Goal: Transaction & Acquisition: Register for event/course

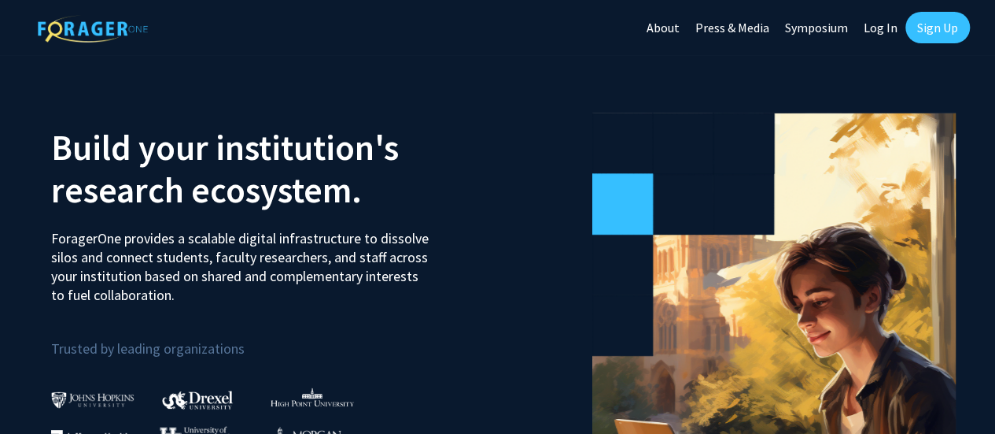
click at [932, 27] on link "Sign Up" at bounding box center [938, 27] width 65 height 31
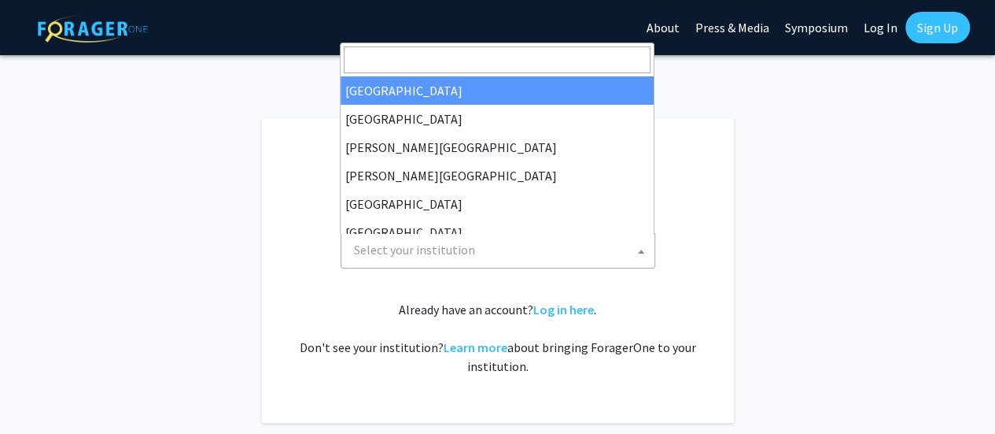
click at [519, 240] on span "Select your institution" at bounding box center [501, 250] width 307 height 32
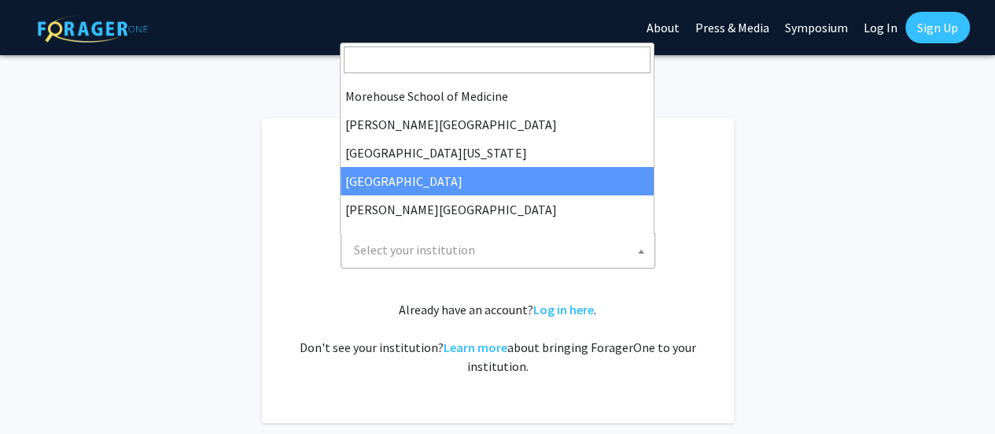
scroll to position [551, 0]
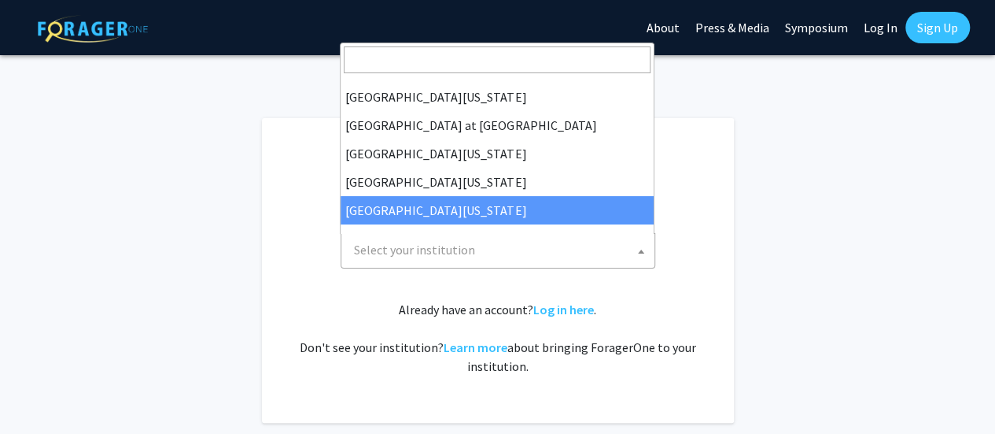
select select "33"
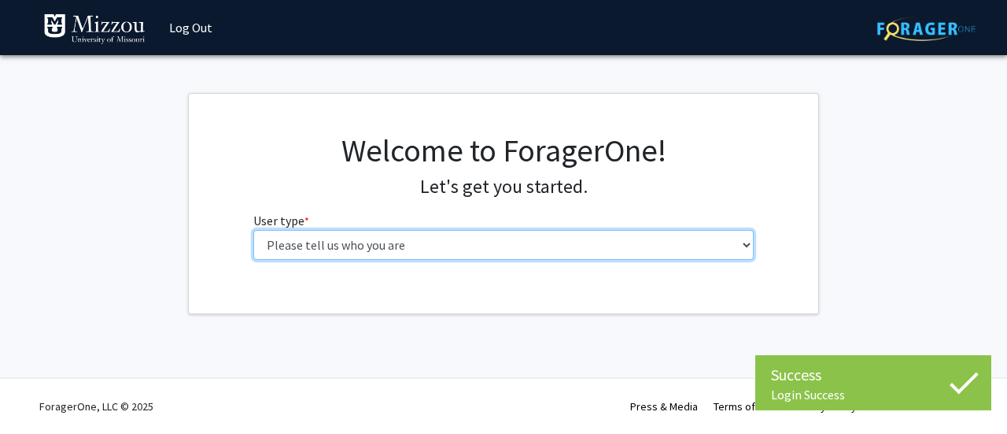
click at [518, 239] on select "Please tell us who you are Undergraduate Student Master's Student Doctoral Cand…" at bounding box center [503, 245] width 501 height 30
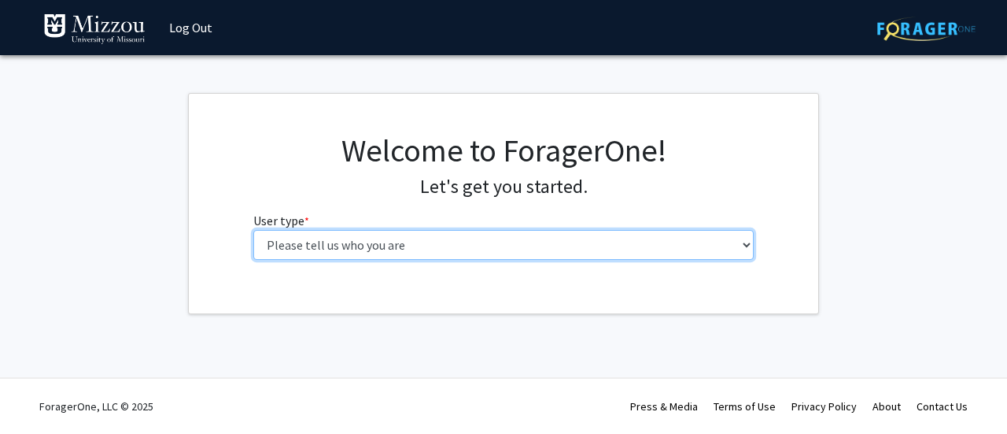
select select "6: adminAssistant"
click at [253, 230] on select "Please tell us who you are Undergraduate Student Master's Student Doctoral Cand…" at bounding box center [503, 245] width 501 height 30
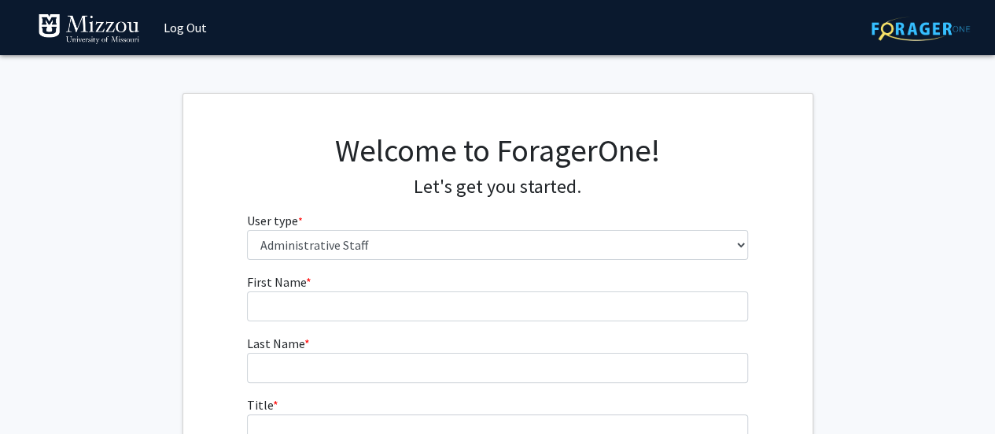
click at [290, 287] on span "First Name" at bounding box center [276, 282] width 59 height 16
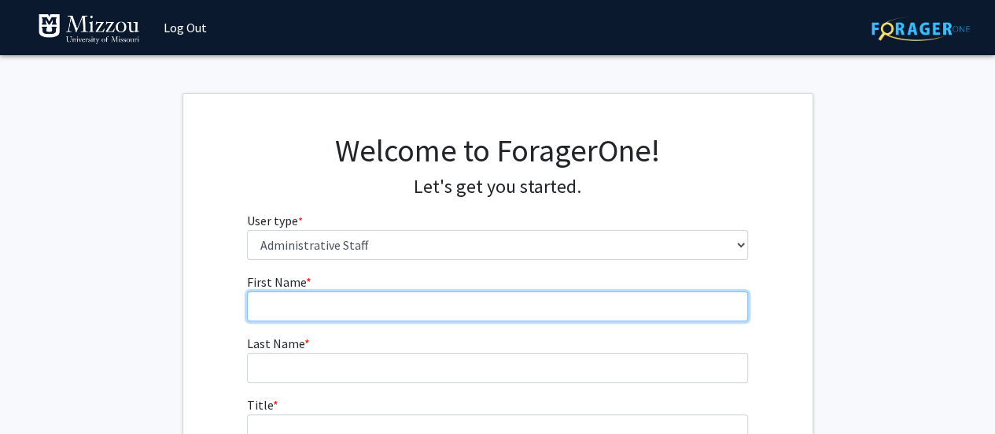
click at [290, 291] on input "First Name * required" at bounding box center [497, 306] width 501 height 30
type input "Kathryn"
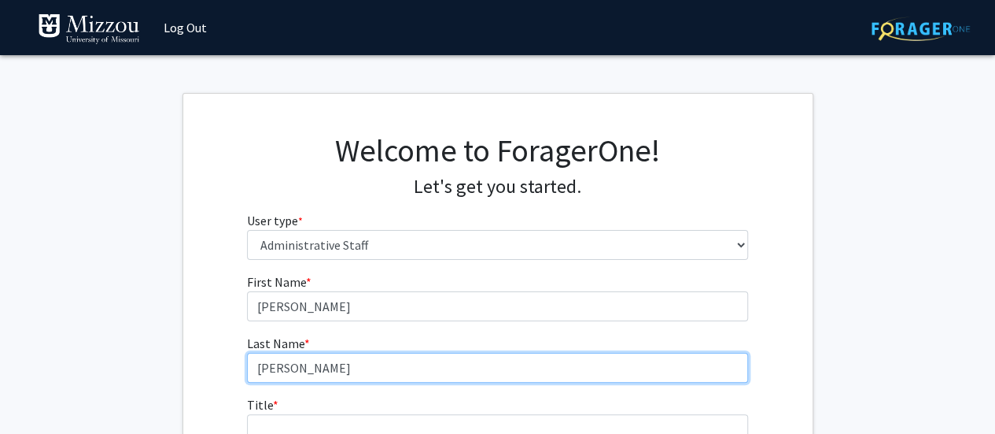
type input "Brueggemann"
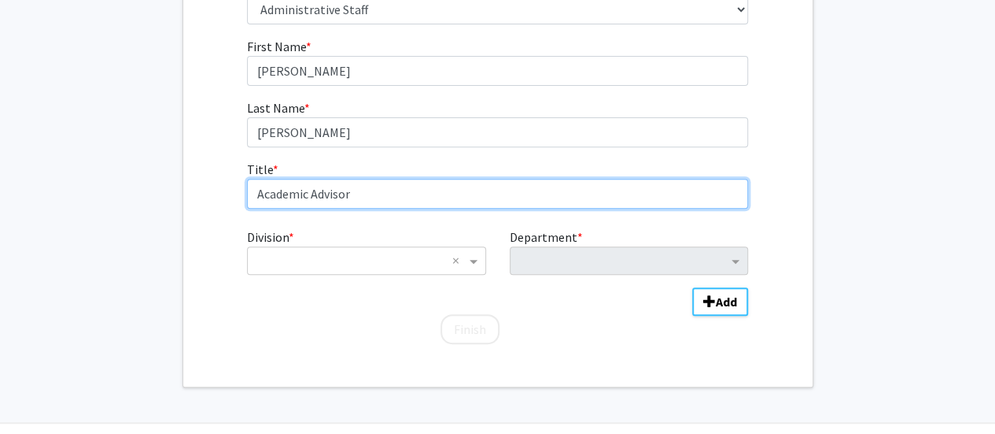
scroll to position [238, 0]
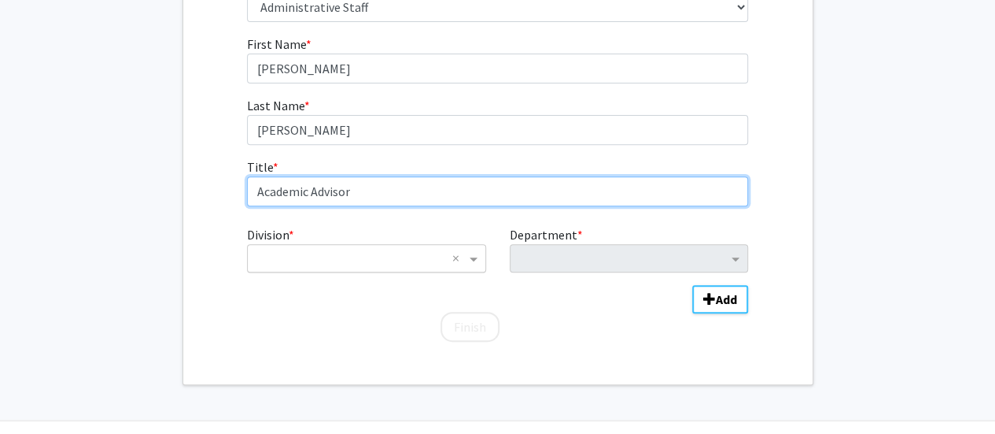
type input "Academic Advisor"
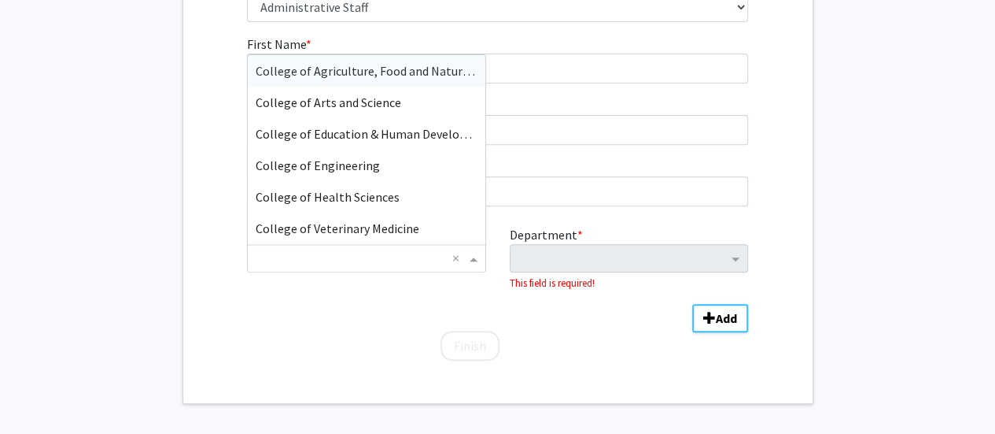
click at [389, 257] on input "Division" at bounding box center [351, 258] width 190 height 19
click at [357, 103] on span "College of Arts and Science" at bounding box center [329, 102] width 146 height 16
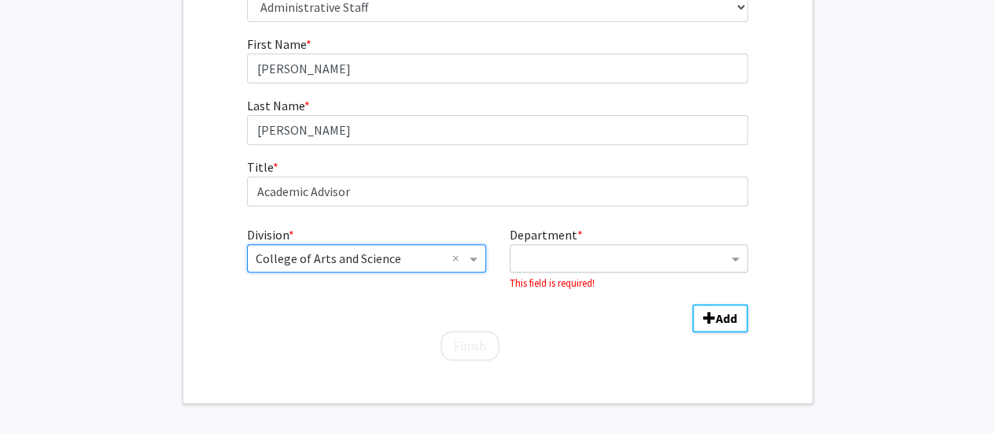
click at [717, 253] on input "Department" at bounding box center [623, 258] width 209 height 19
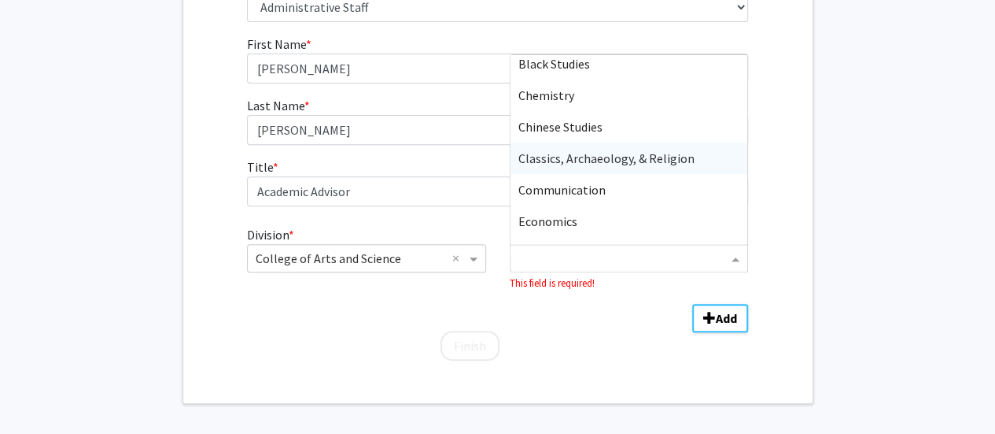
scroll to position [134, 0]
click at [589, 190] on span "Communication" at bounding box center [562, 189] width 87 height 16
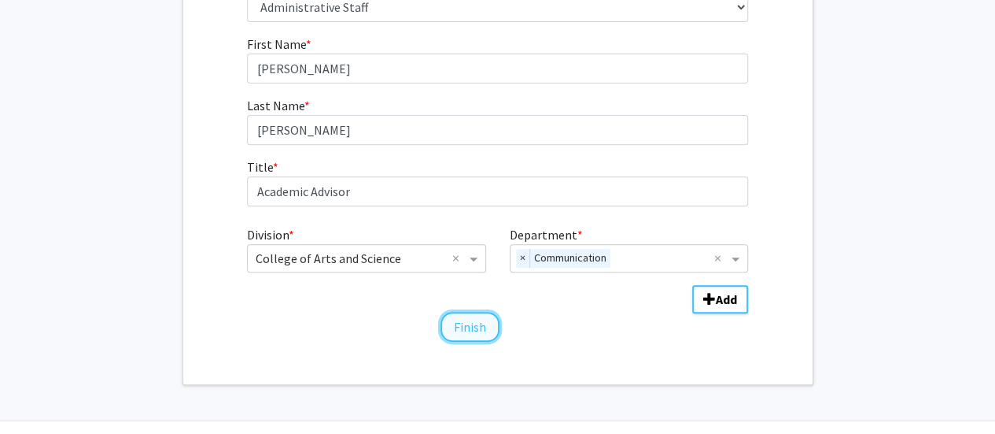
click at [453, 334] on button "Finish" at bounding box center [470, 327] width 59 height 30
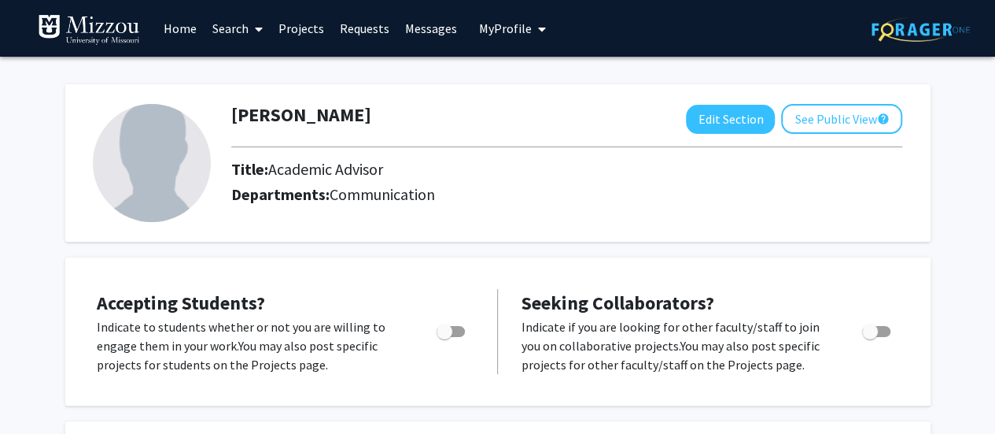
click at [237, 35] on link "Search" at bounding box center [238, 28] width 66 height 55
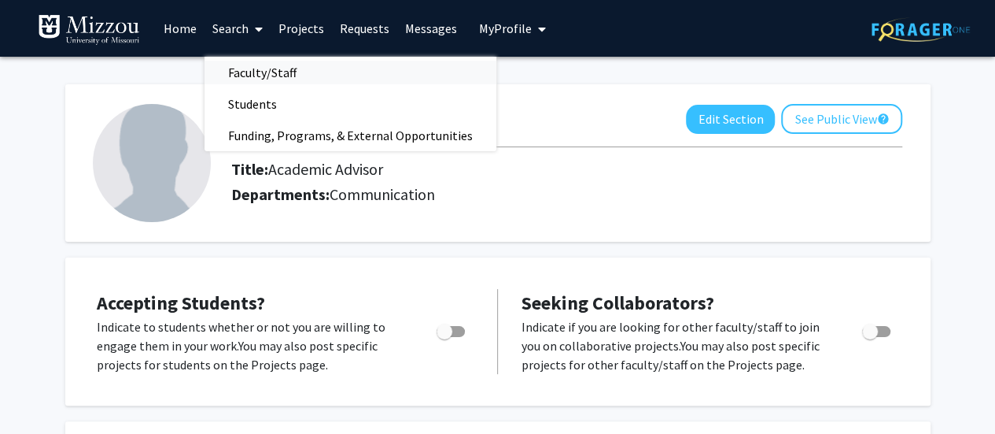
click at [264, 68] on span "Faculty/Staff" at bounding box center [263, 72] width 116 height 31
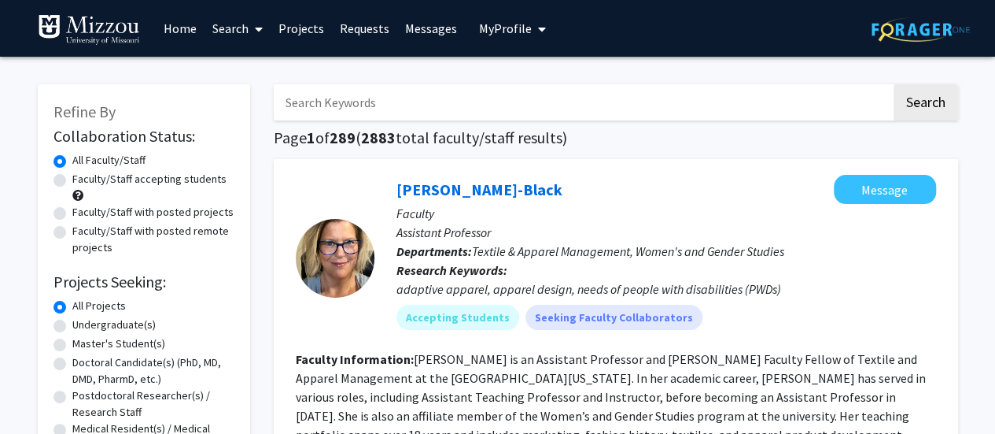
click at [326, 106] on input "Search Keywords" at bounding box center [583, 102] width 618 height 36
type input "media"
click at [923, 105] on button "Search" at bounding box center [926, 102] width 65 height 36
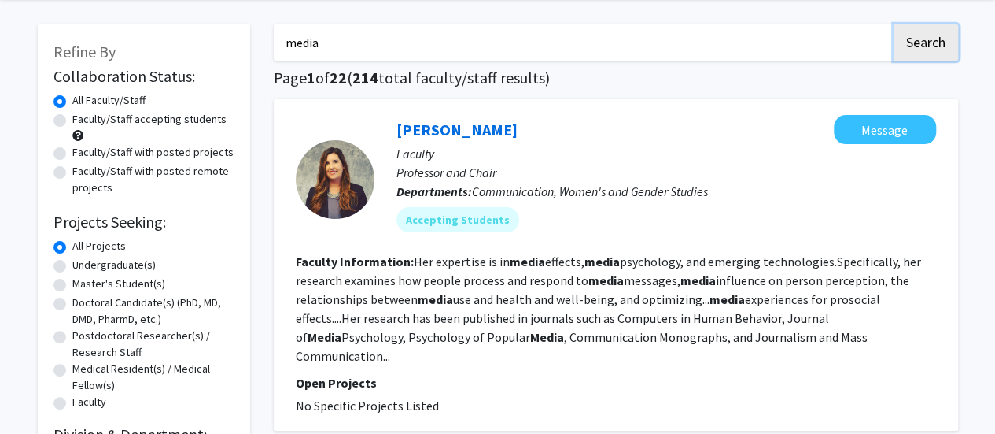
scroll to position [61, 0]
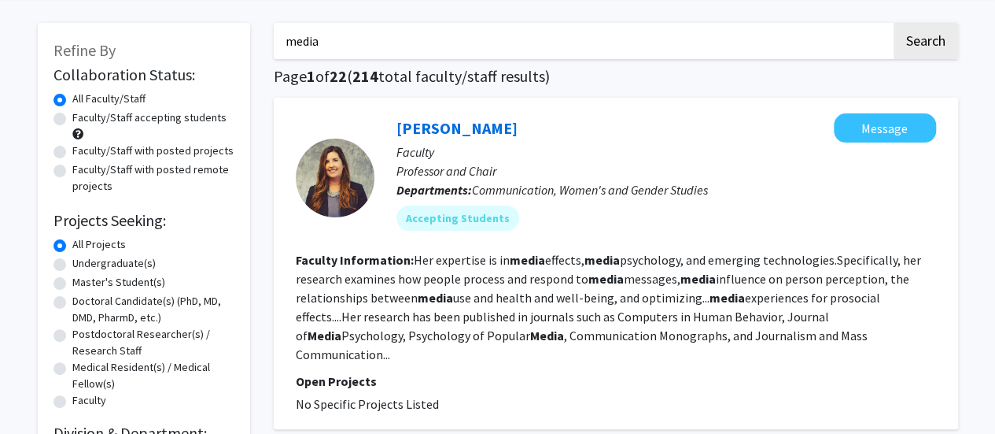
click at [72, 118] on label "Faculty/Staff accepting students" at bounding box center [149, 117] width 154 height 17
click at [72, 118] on input "Faculty/Staff accepting students" at bounding box center [77, 114] width 10 height 10
radio input "true"
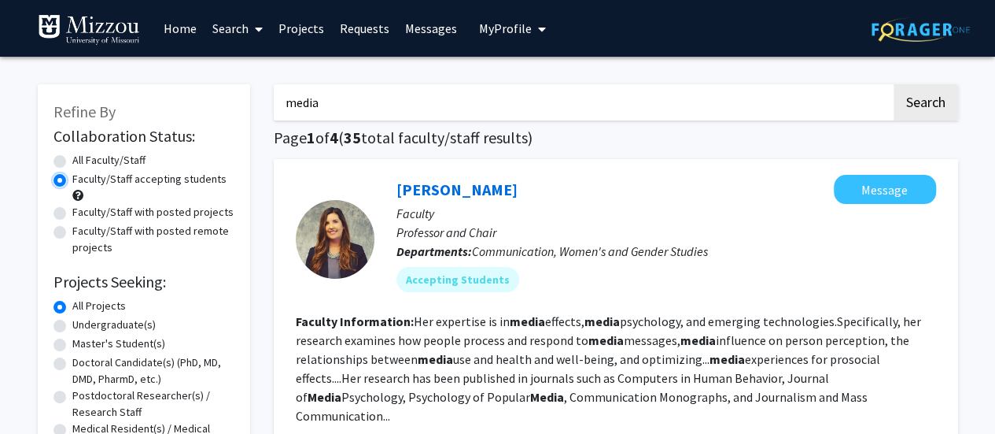
scroll to position [241, 0]
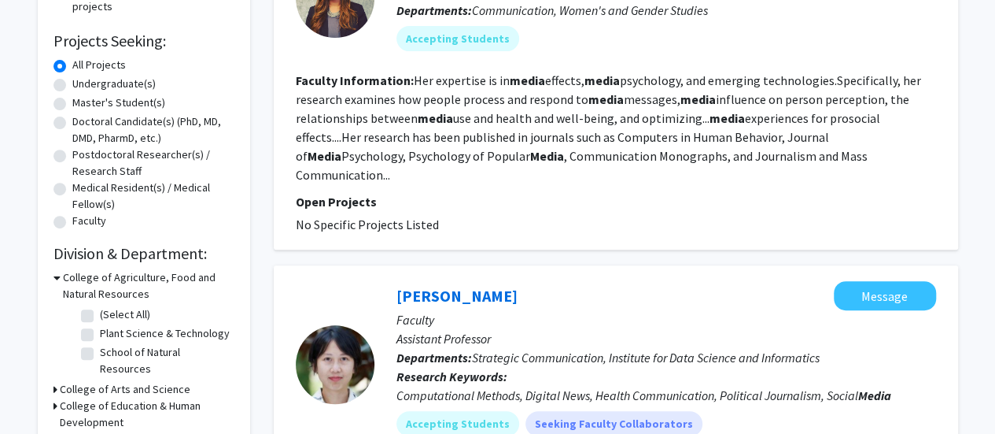
click at [72, 84] on label "Undergraduate(s)" at bounding box center [113, 84] width 83 height 17
click at [72, 84] on input "Undergraduate(s)" at bounding box center [77, 81] width 10 height 10
radio input "true"
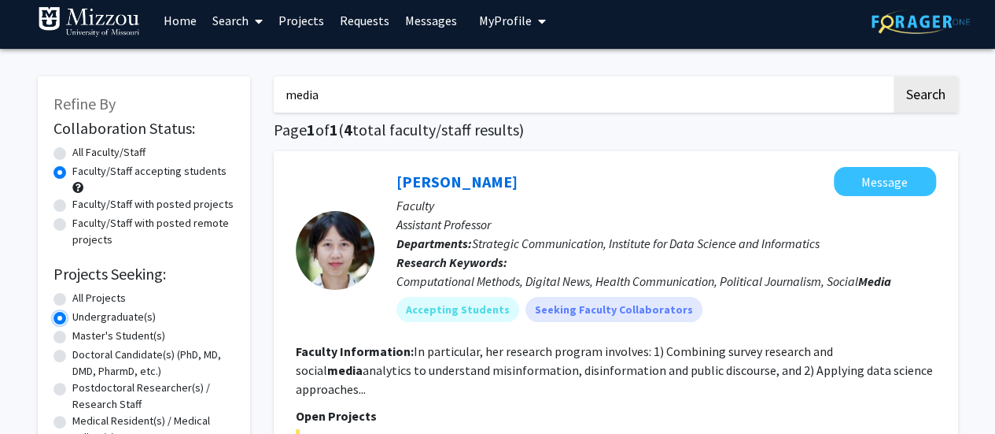
scroll to position [6, 0]
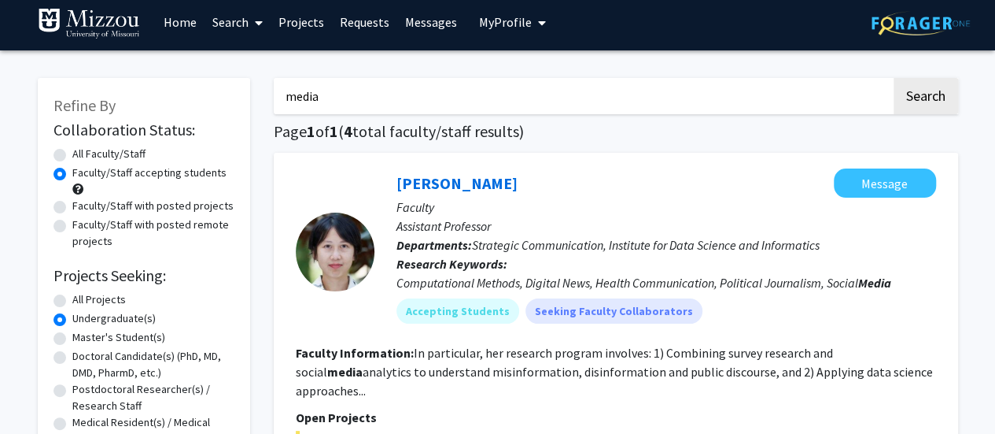
click at [72, 153] on label "All Faculty/Staff" at bounding box center [108, 154] width 73 height 17
click at [72, 153] on input "All Faculty/Staff" at bounding box center [77, 151] width 10 height 10
radio input "true"
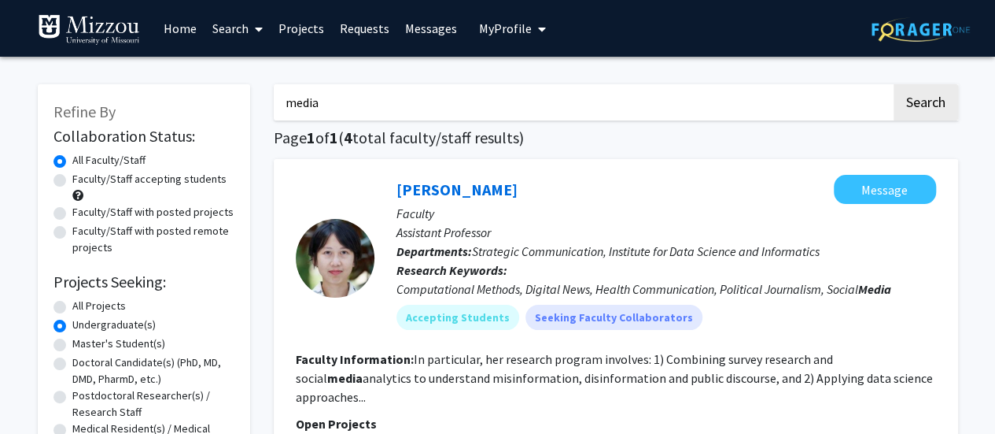
click at [252, 28] on span at bounding box center [256, 29] width 14 height 55
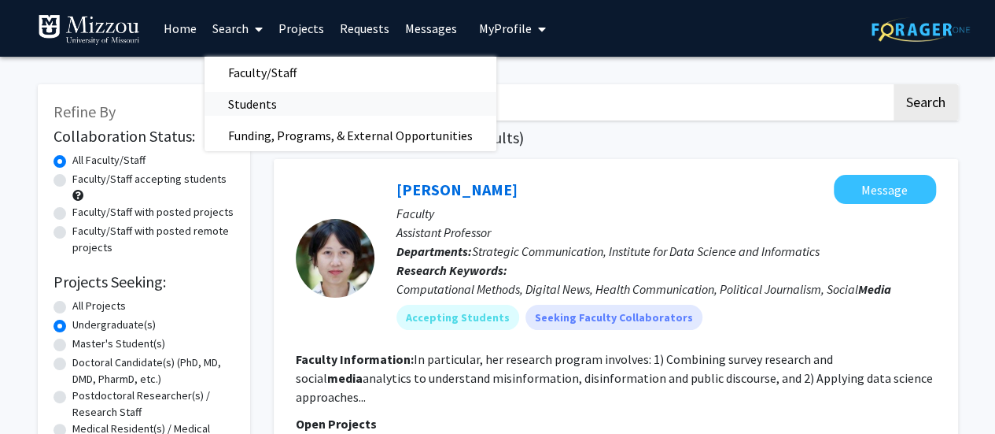
click at [239, 103] on span "Students" at bounding box center [253, 103] width 96 height 31
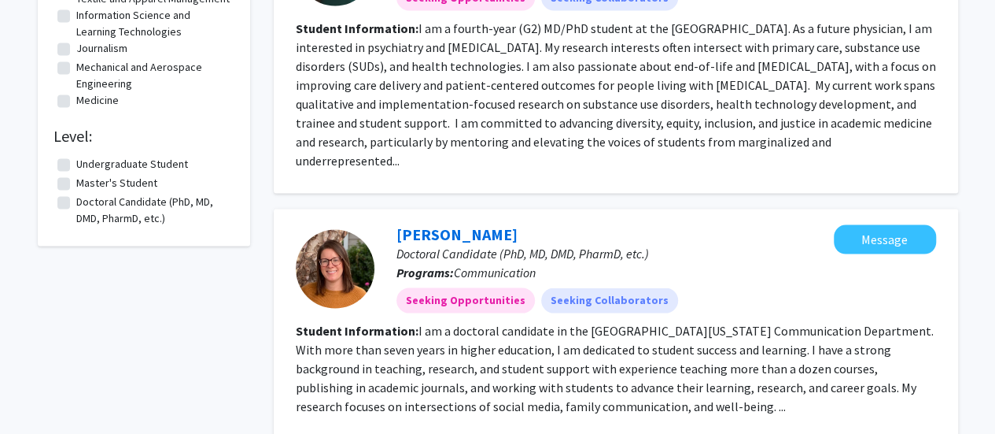
scroll to position [1550, 0]
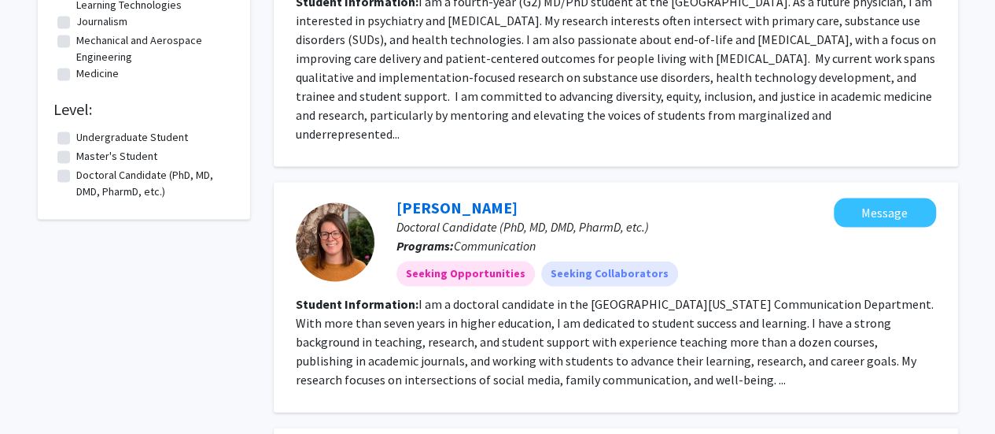
click at [76, 146] on label "Undergraduate Student" at bounding box center [132, 137] width 112 height 17
click at [76, 139] on input "Undergraduate Student" at bounding box center [81, 134] width 10 height 10
checkbox input "true"
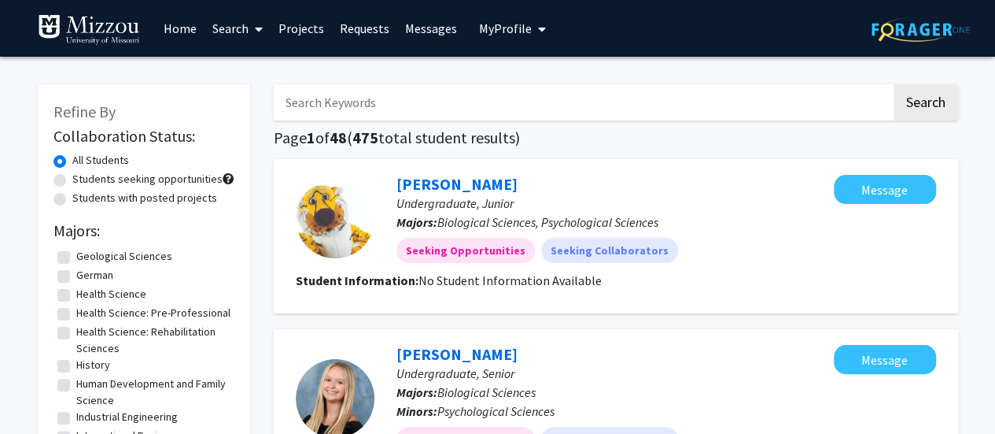
click at [300, 31] on link "Projects" at bounding box center [301, 28] width 61 height 55
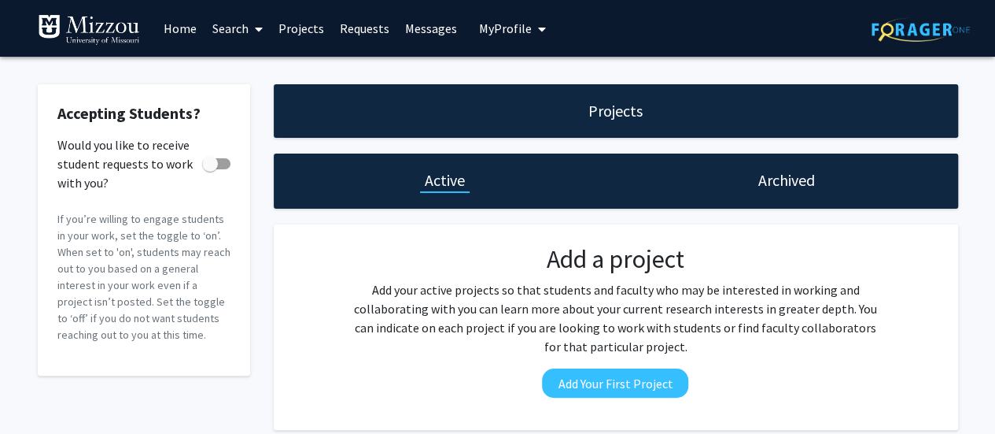
click at [172, 31] on link "Home" at bounding box center [180, 28] width 49 height 55
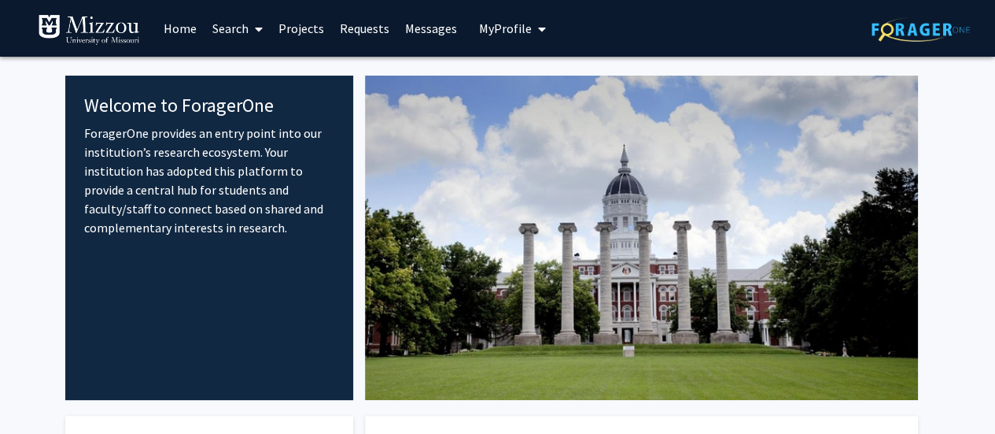
click at [286, 29] on link "Projects" at bounding box center [301, 28] width 61 height 55
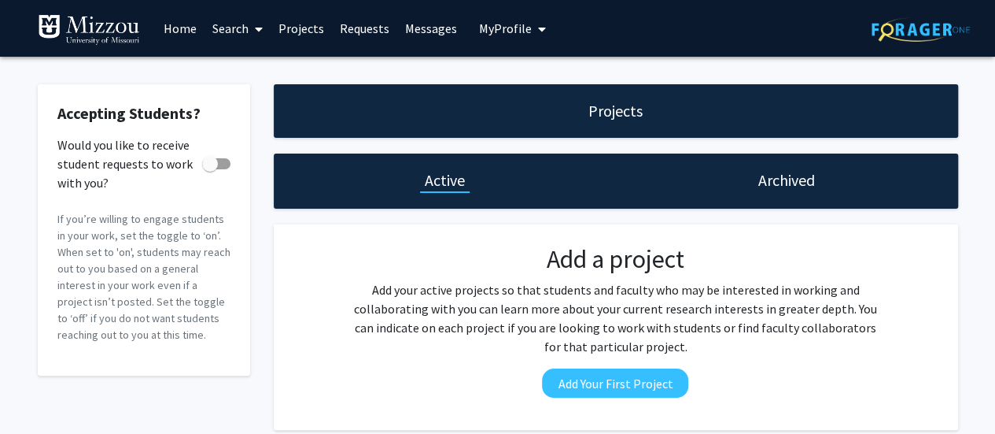
scroll to position [4, 0]
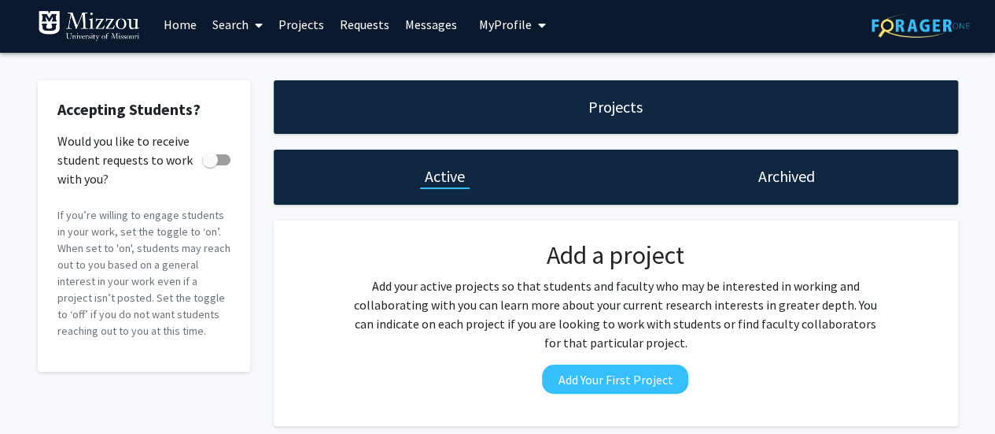
click at [513, 30] on span "My Profile" at bounding box center [505, 25] width 53 height 16
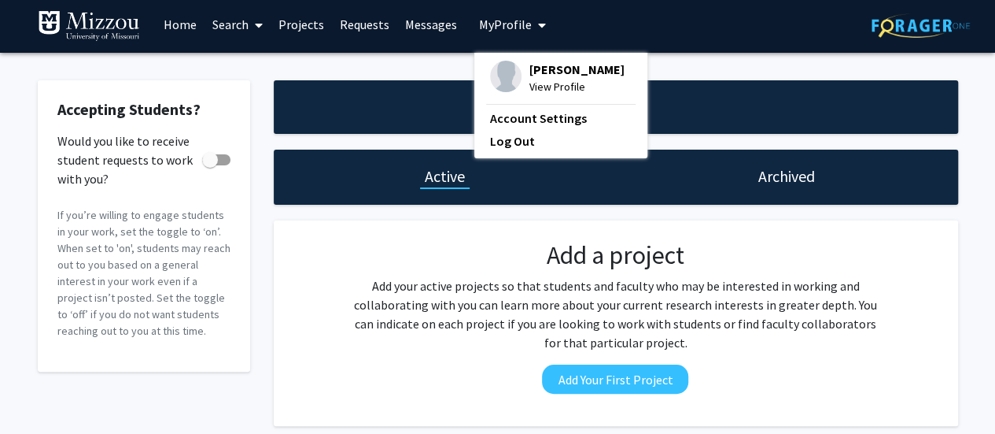
click at [635, 26] on div "Skip navigation Home Search Projects Requests Messages My Profile Kathryn Brueg…" at bounding box center [498, 24] width 944 height 57
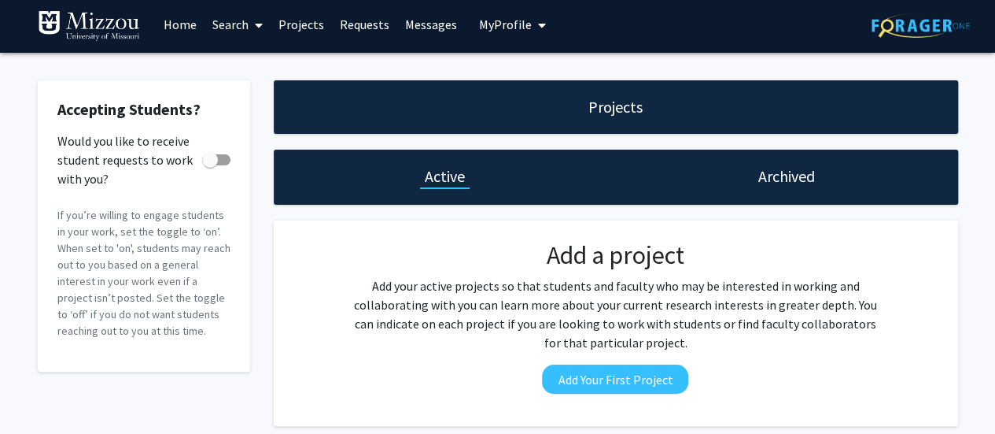
click at [245, 23] on link "Search" at bounding box center [238, 24] width 66 height 55
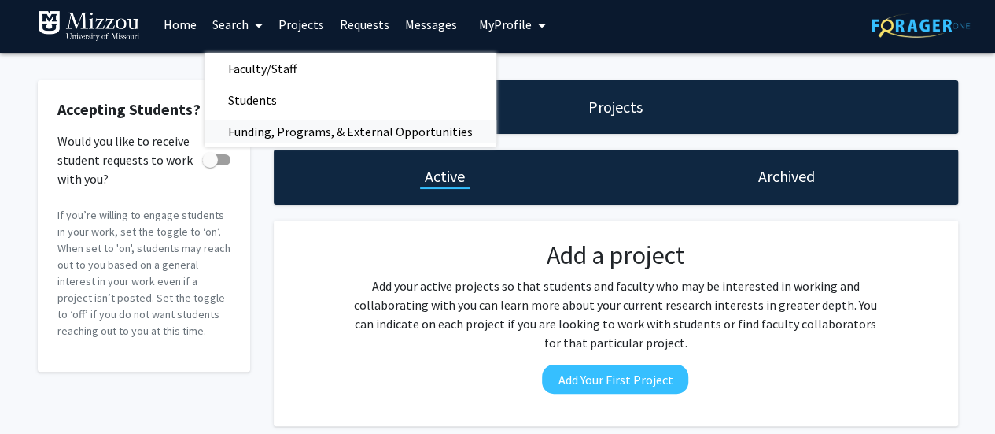
click at [257, 130] on span "Funding, Programs, & External Opportunities" at bounding box center [351, 131] width 292 height 31
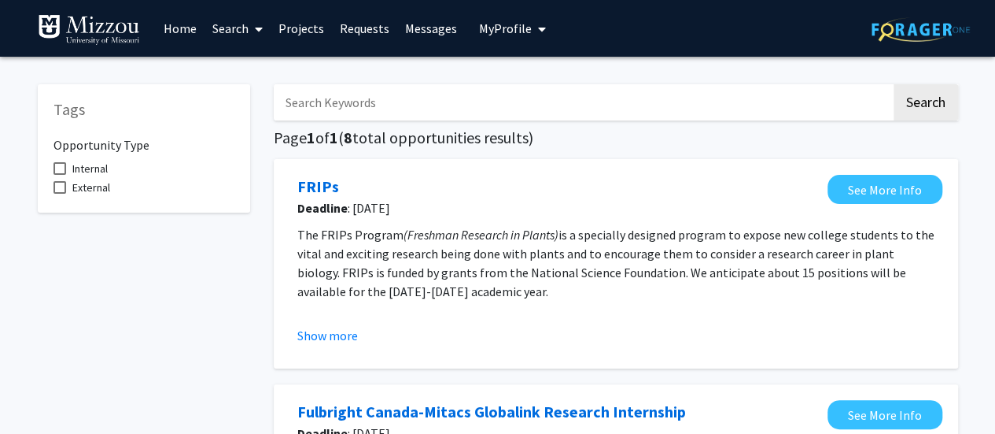
click at [261, 24] on icon at bounding box center [259, 29] width 8 height 13
